Goal: Communication & Community: Ask a question

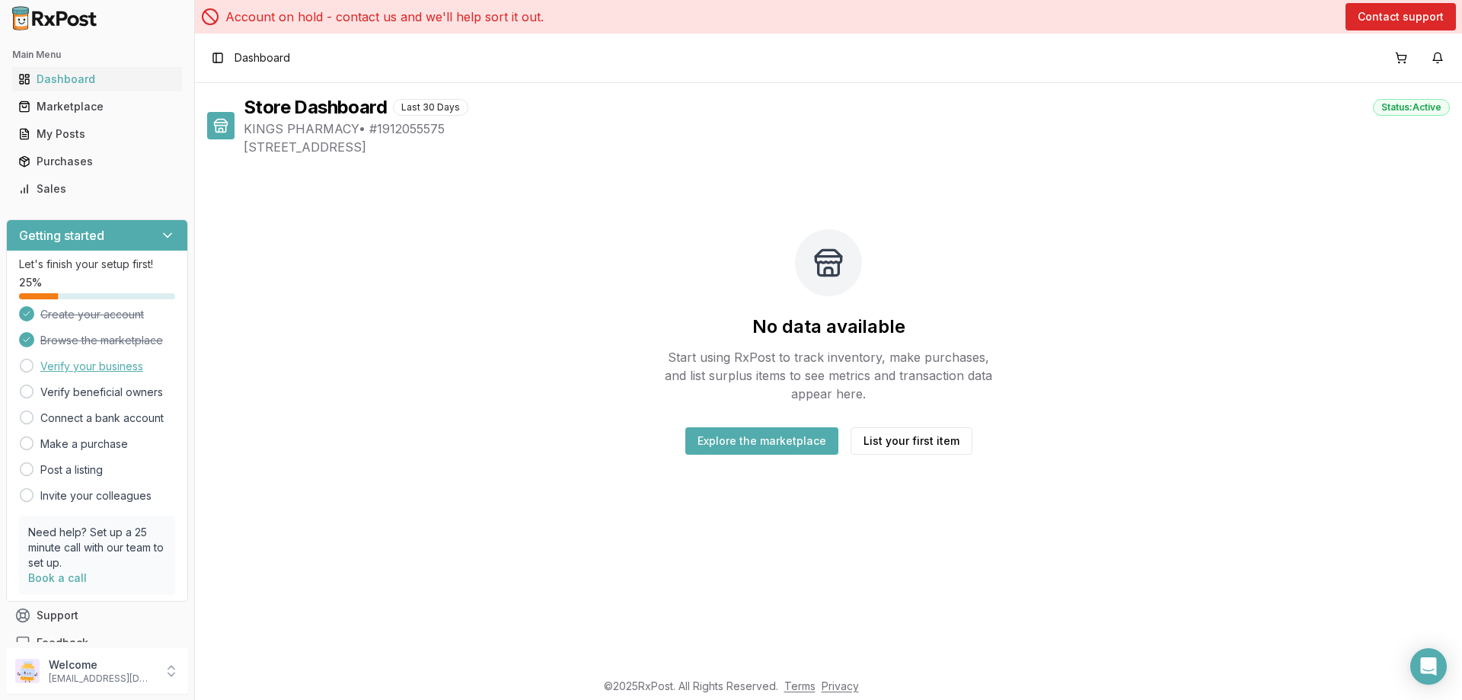
click at [56, 363] on link "Verify your business" at bounding box center [91, 366] width 103 height 15
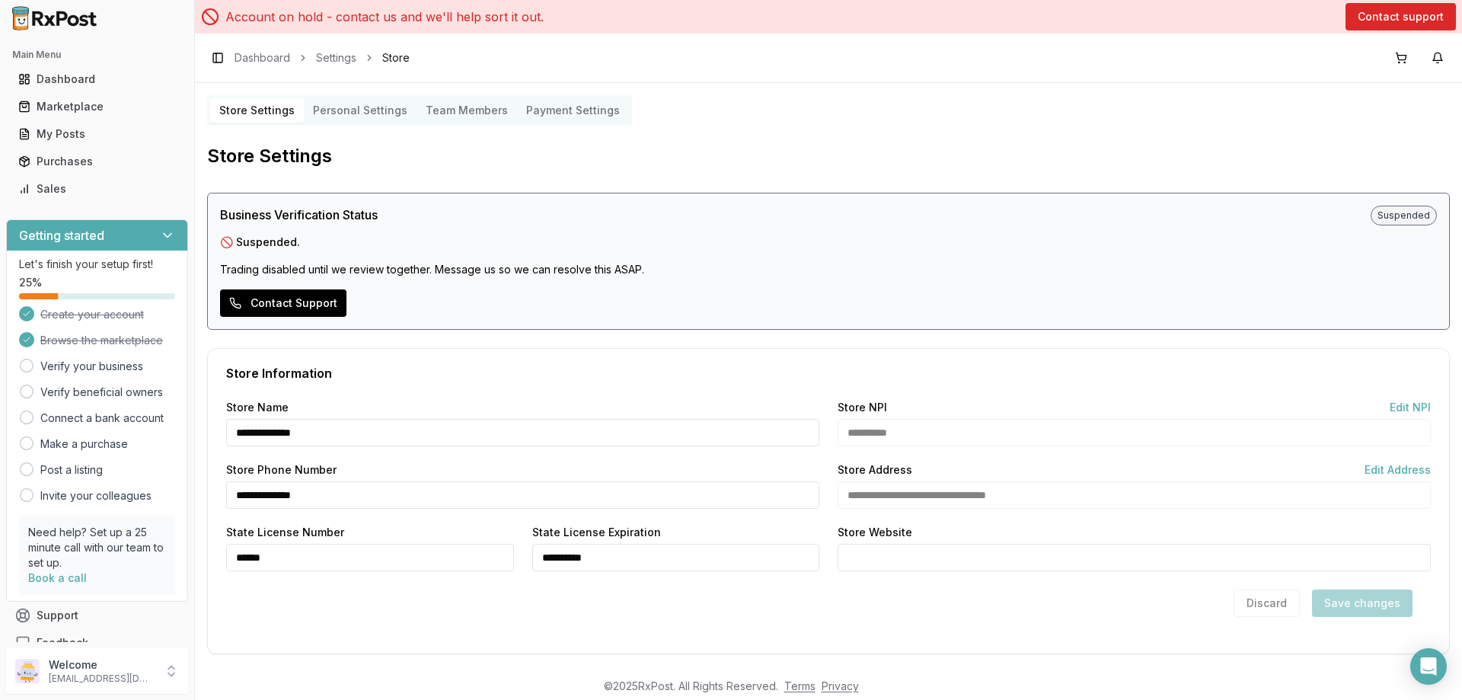
scroll to position [9, 0]
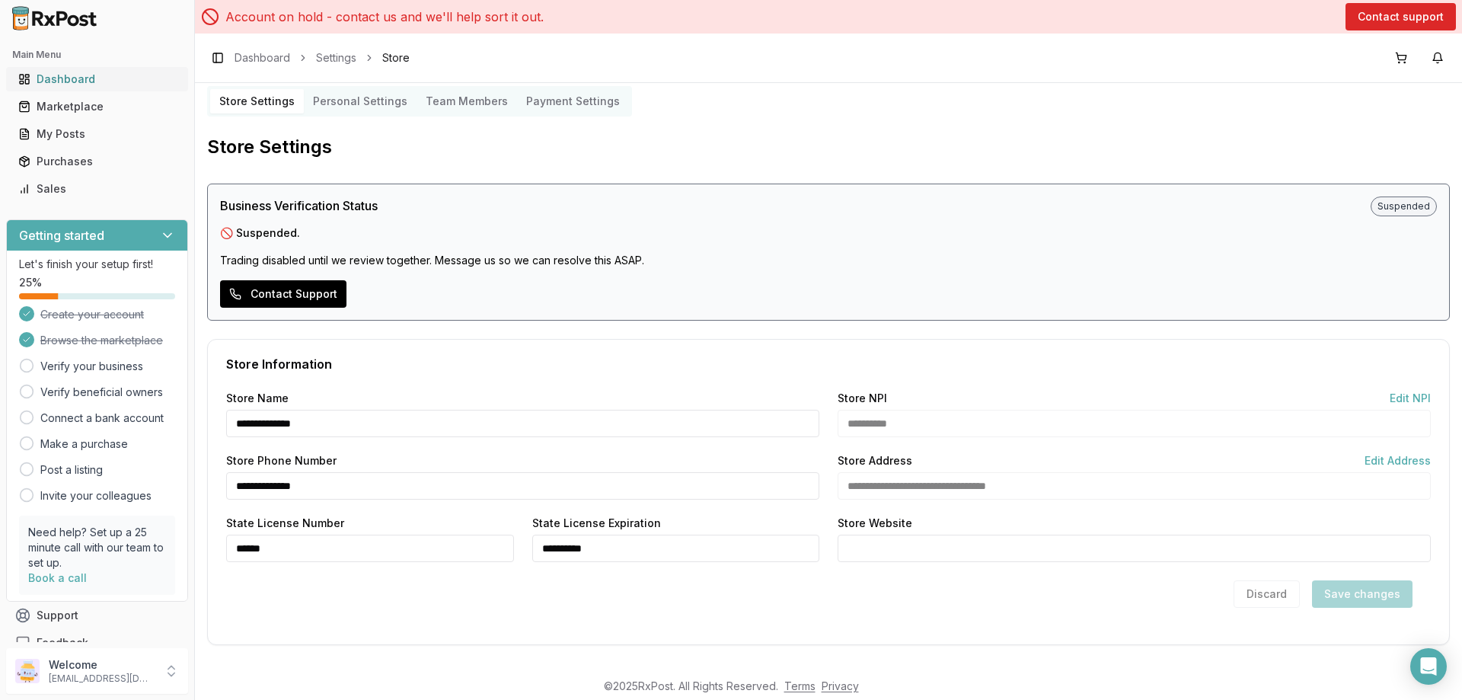
click at [30, 80] on icon at bounding box center [24, 79] width 12 height 12
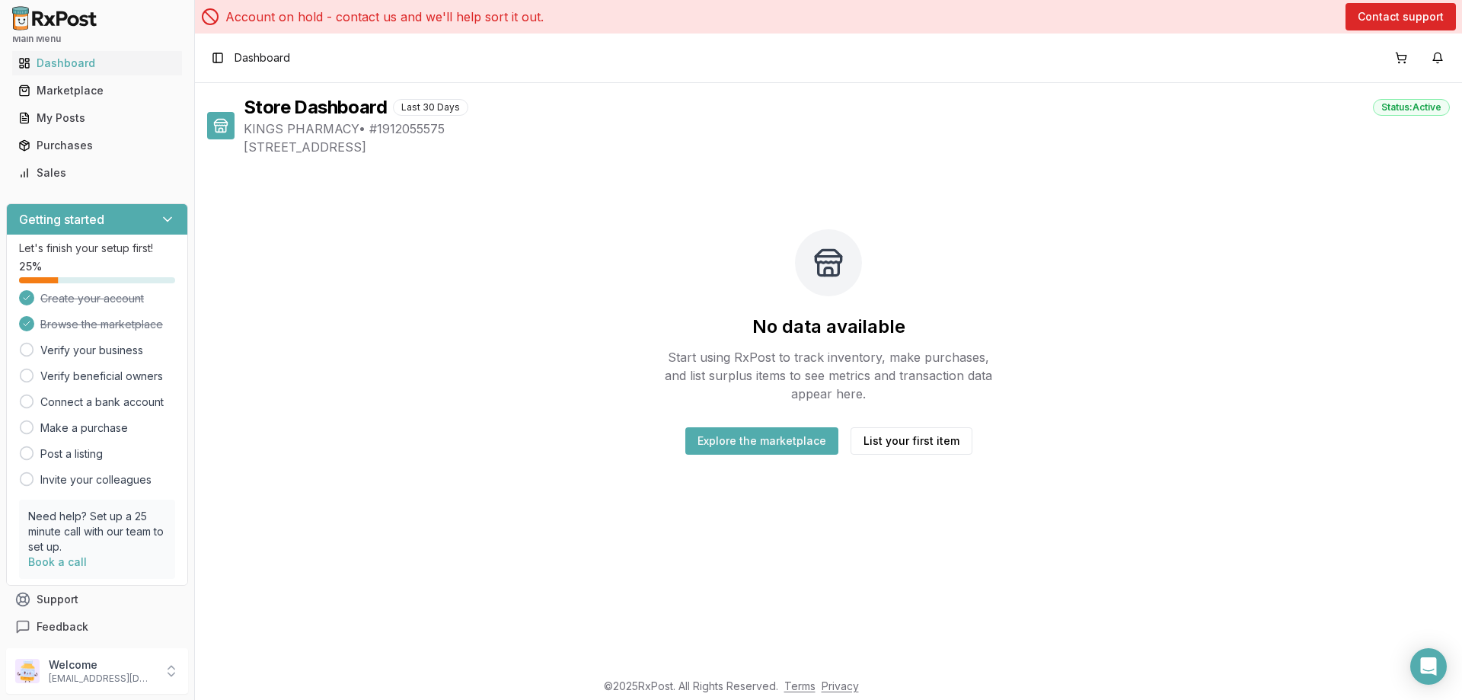
scroll to position [21, 0]
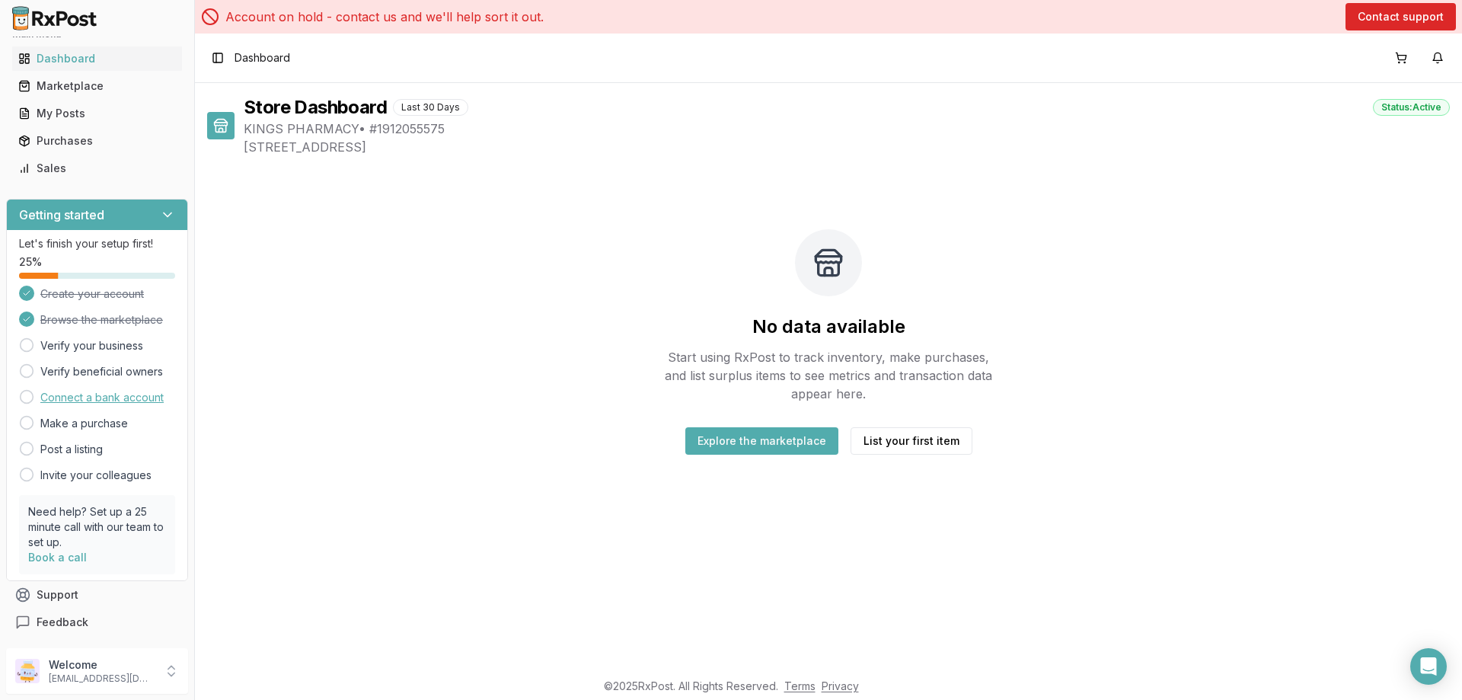
click at [114, 403] on link "Connect a bank account" at bounding box center [101, 397] width 123 height 15
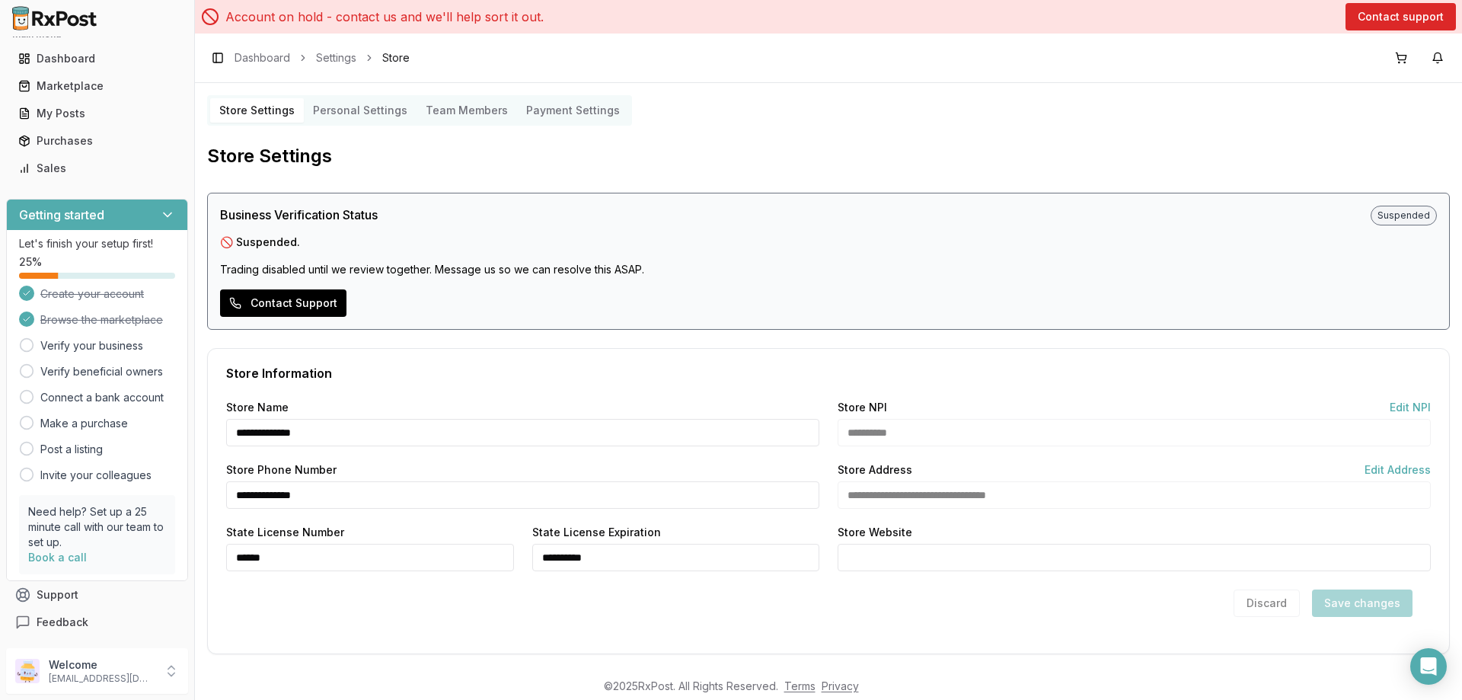
click at [265, 324] on div "Business Verification Status Suspended 🚫 Suspended. Trading disabled until we r…" at bounding box center [828, 261] width 1242 height 137
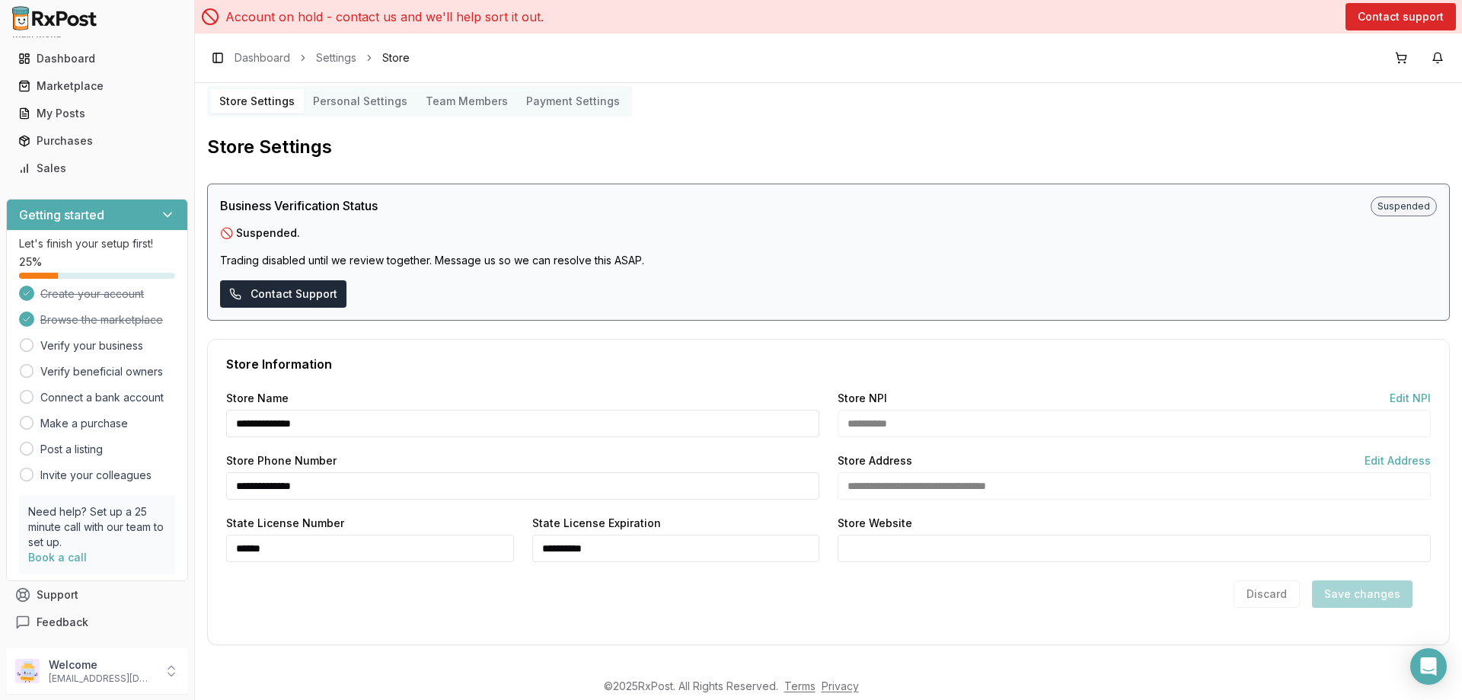
click at [286, 294] on button "Contact Support" at bounding box center [283, 293] width 126 height 27
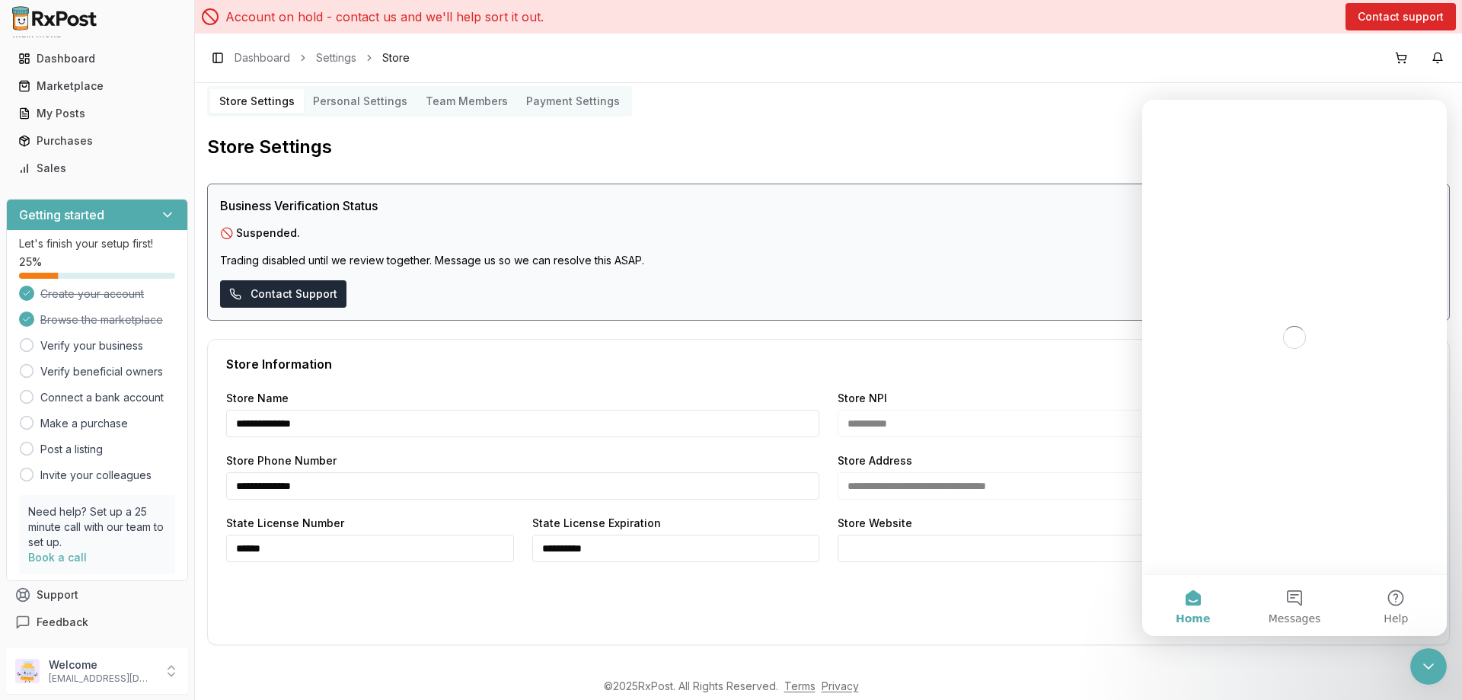
scroll to position [0, 0]
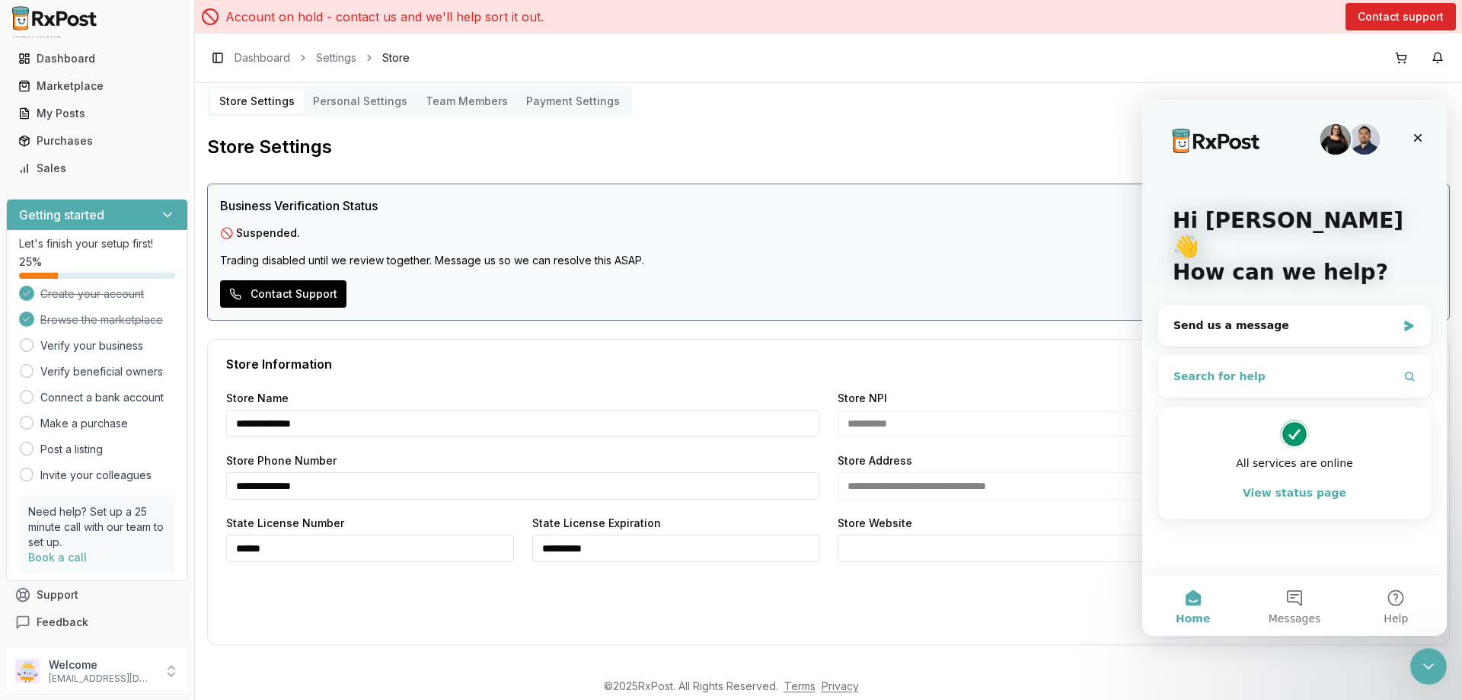
click at [1210, 368] on span "Search for help" at bounding box center [1219, 376] width 92 height 16
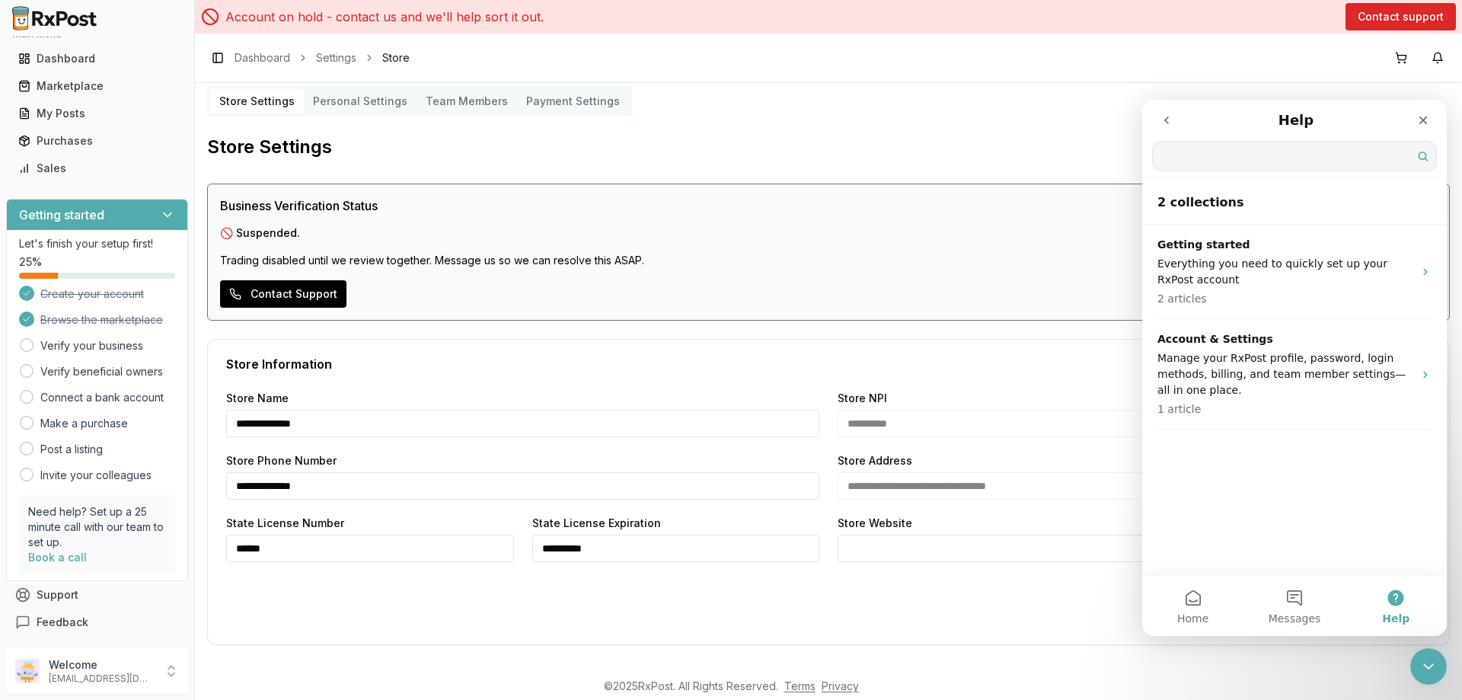
click at [1163, 125] on icon "go back" at bounding box center [1166, 120] width 12 height 12
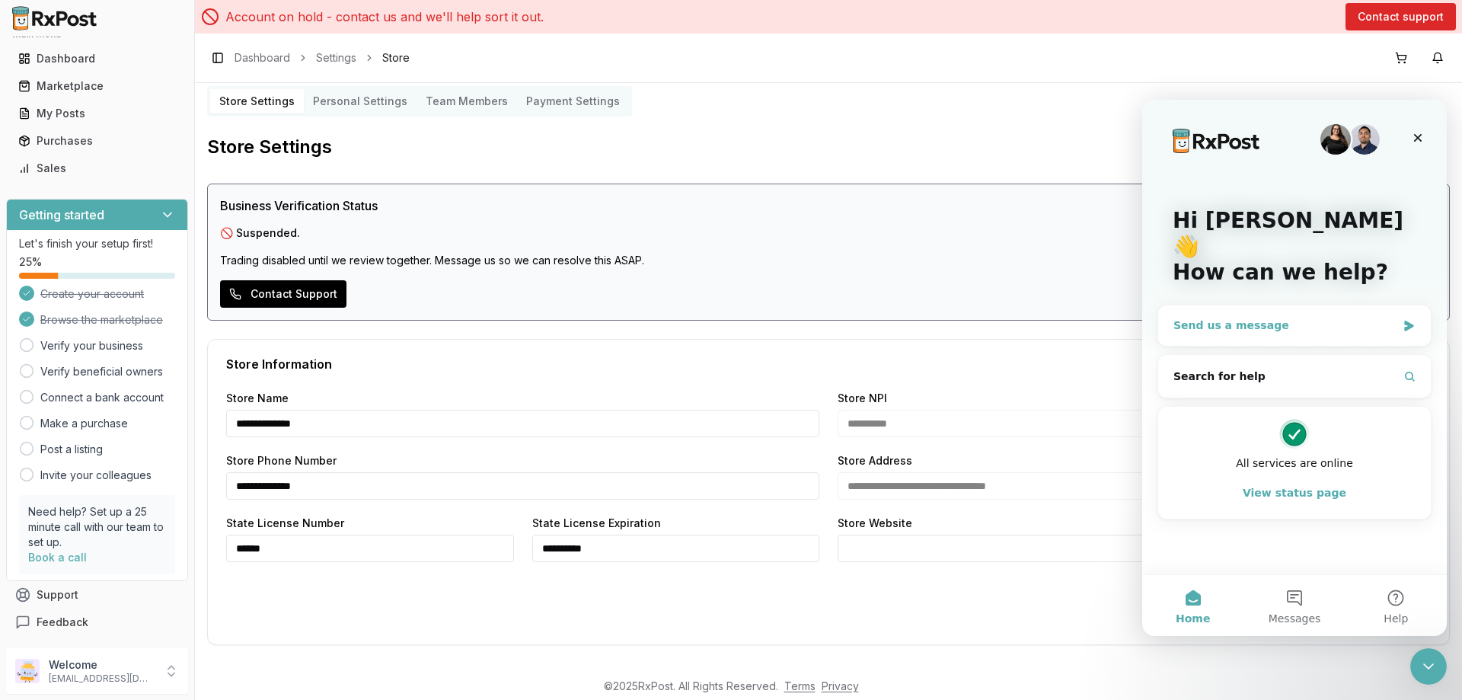
click at [1218, 305] on div "Send us a message" at bounding box center [1294, 325] width 273 height 40
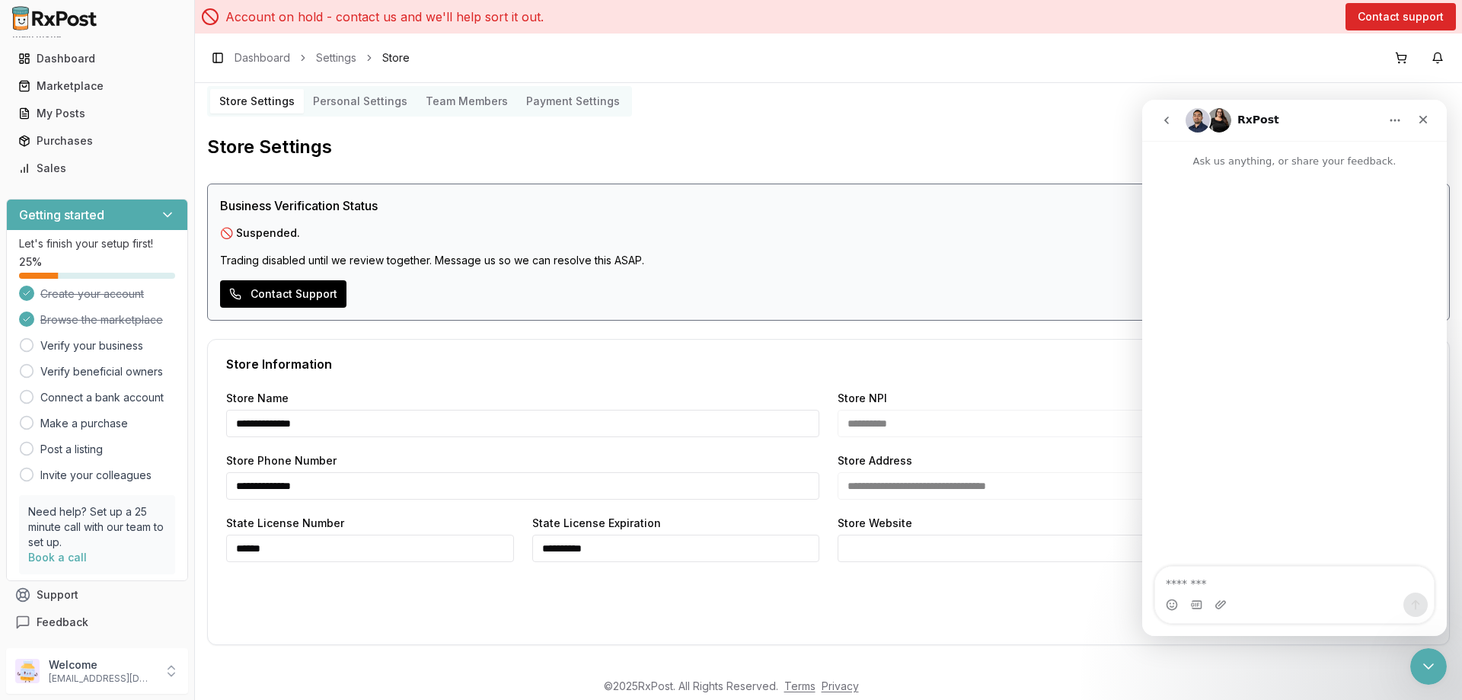
click at [1166, 114] on icon "go back" at bounding box center [1166, 120] width 12 height 12
